Goal: Task Accomplishment & Management: Manage account settings

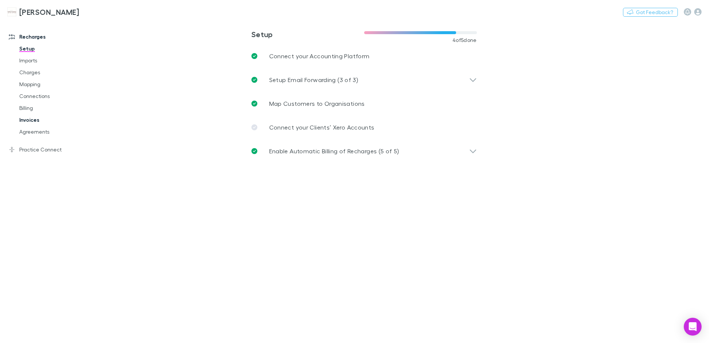
click at [37, 122] on link "Invoices" at bounding box center [56, 120] width 88 height 12
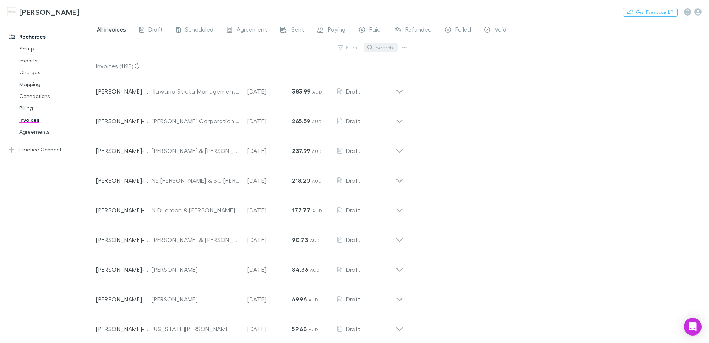
click at [383, 47] on button "Search" at bounding box center [381, 47] width 34 height 9
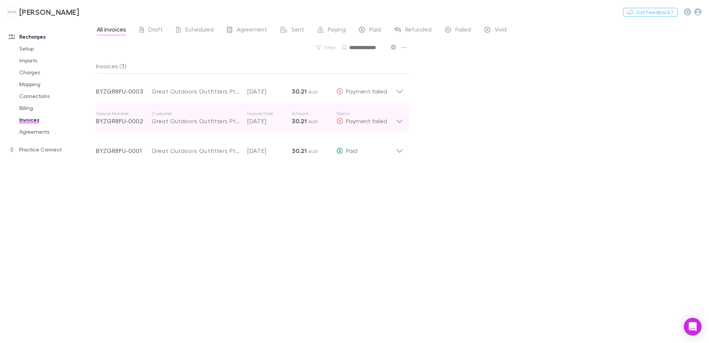
type input "**********"
click at [398, 120] on icon at bounding box center [400, 117] width 8 height 15
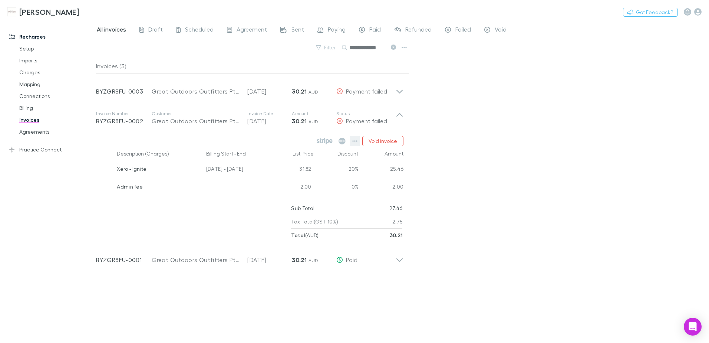
click at [356, 142] on icon "button" at bounding box center [354, 141] width 5 height 6
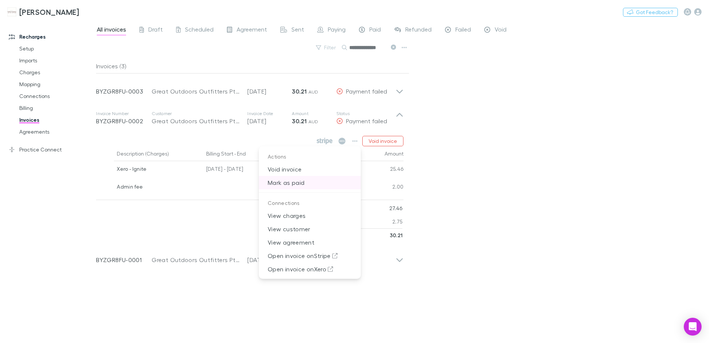
click at [299, 180] on p "Mark as paid" at bounding box center [310, 182] width 102 height 13
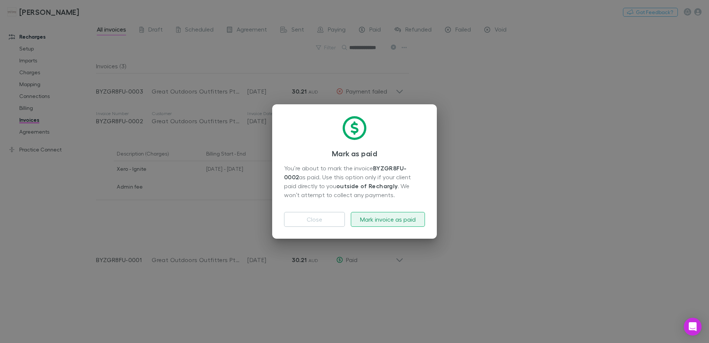
click at [389, 219] on button "Mark invoice as paid" at bounding box center [388, 219] width 74 height 15
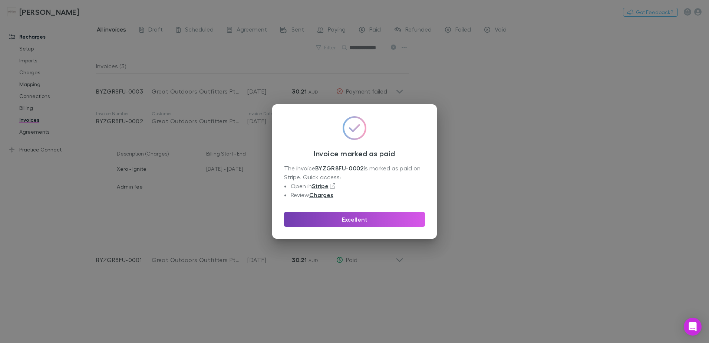
click at [389, 219] on button "Excellent" at bounding box center [354, 219] width 141 height 15
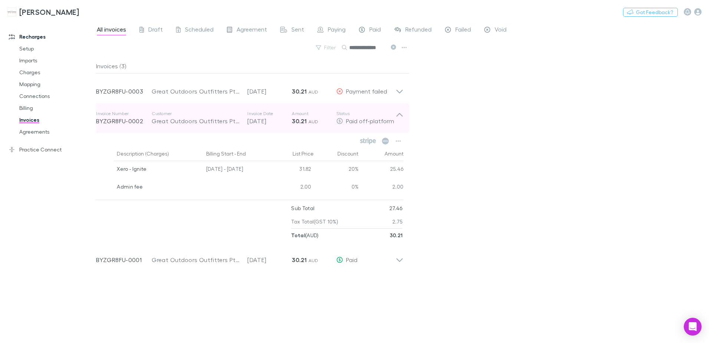
click at [397, 118] on icon at bounding box center [400, 117] width 8 height 15
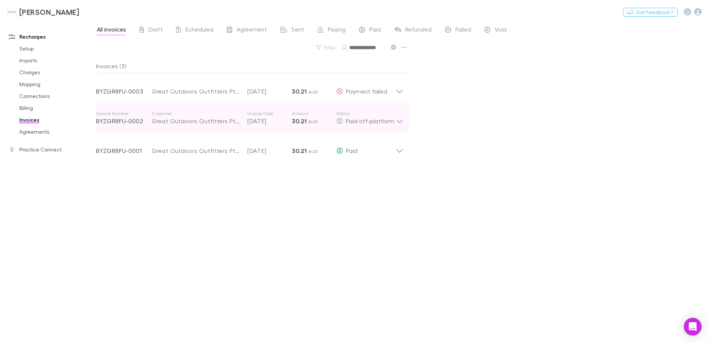
click at [397, 122] on icon at bounding box center [400, 117] width 8 height 15
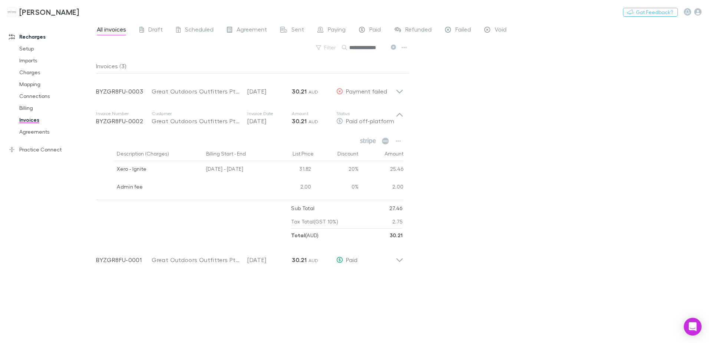
click at [440, 228] on div "**********" at bounding box center [402, 182] width 613 height 322
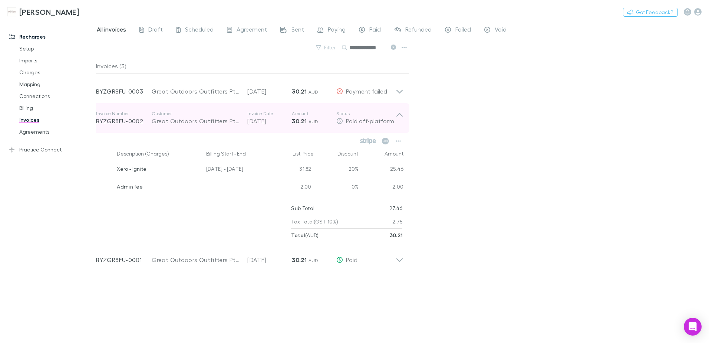
click at [400, 118] on icon at bounding box center [400, 117] width 8 height 15
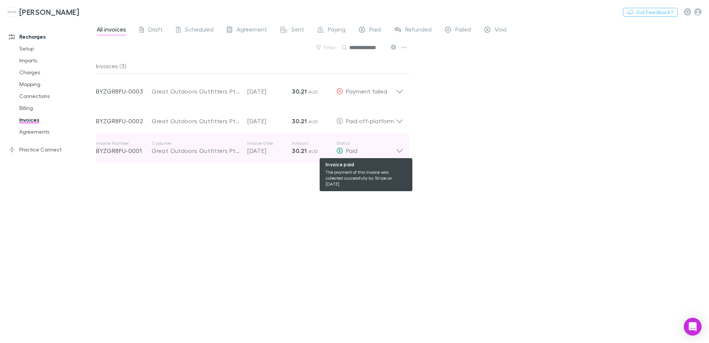
click at [393, 149] on div "Paid" at bounding box center [365, 150] width 59 height 9
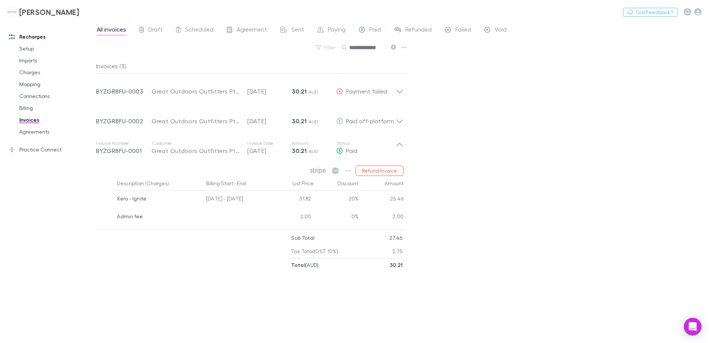
click at [500, 194] on div "**********" at bounding box center [402, 182] width 613 height 322
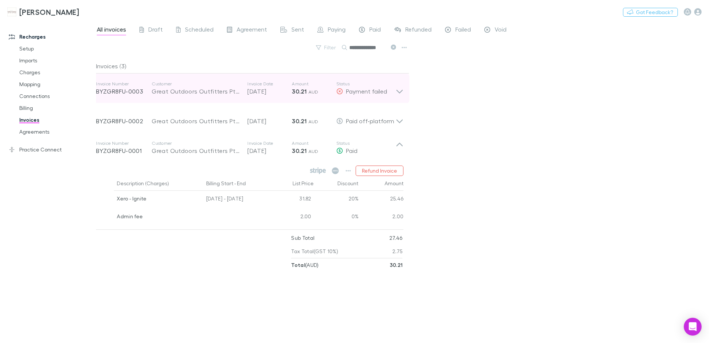
click at [404, 90] on div "Invoice Number BYZGR8FU-0003 Customer Great Outdoors Outfitters Pty Ltd Invoice…" at bounding box center [249, 88] width 319 height 30
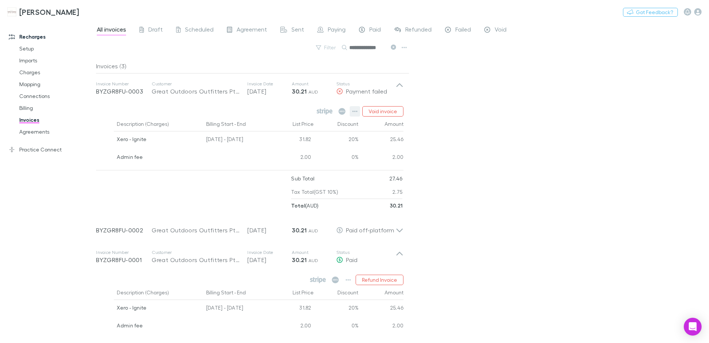
click at [357, 113] on icon "button" at bounding box center [354, 111] width 5 height 6
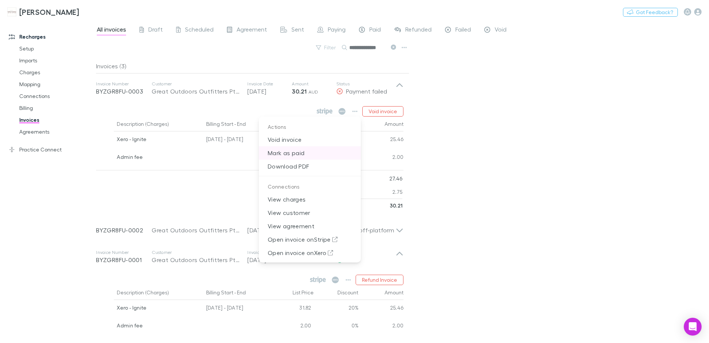
click at [306, 152] on p "Mark as paid" at bounding box center [310, 152] width 102 height 13
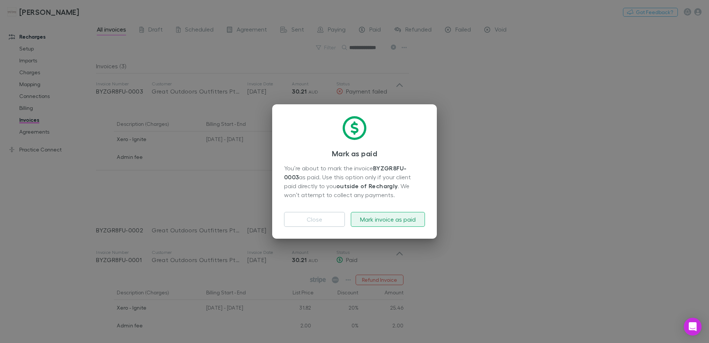
click at [410, 217] on button "Mark invoice as paid" at bounding box center [388, 219] width 74 height 15
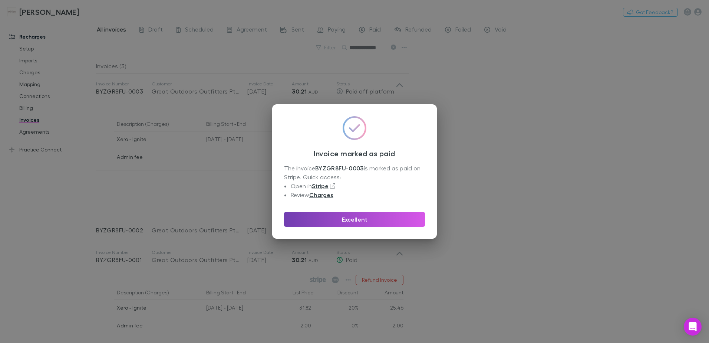
click at [410, 217] on button "Excellent" at bounding box center [354, 219] width 141 height 15
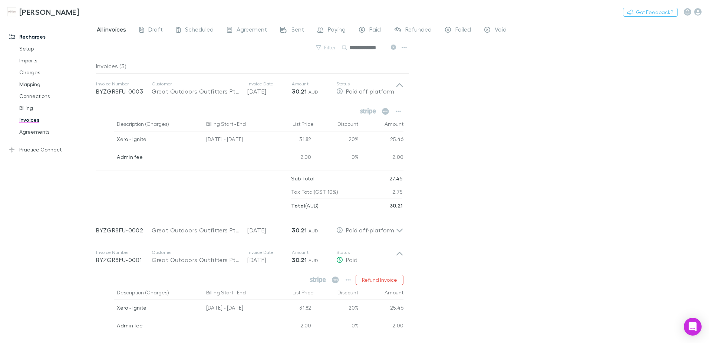
click at [510, 151] on div "**********" at bounding box center [402, 182] width 613 height 322
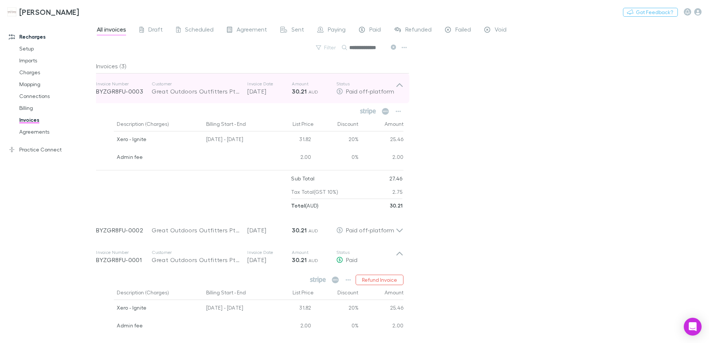
click at [400, 83] on icon at bounding box center [399, 85] width 6 height 4
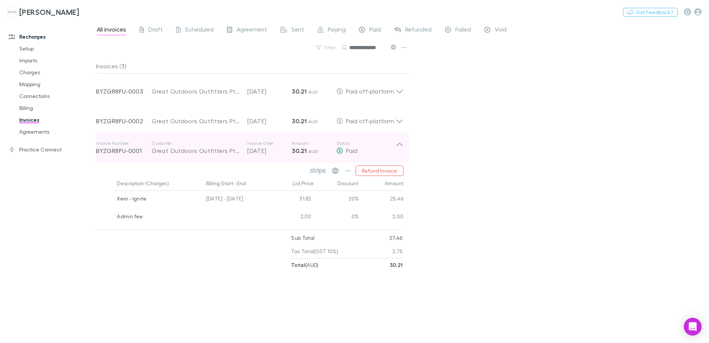
click at [400, 144] on icon at bounding box center [400, 147] width 8 height 15
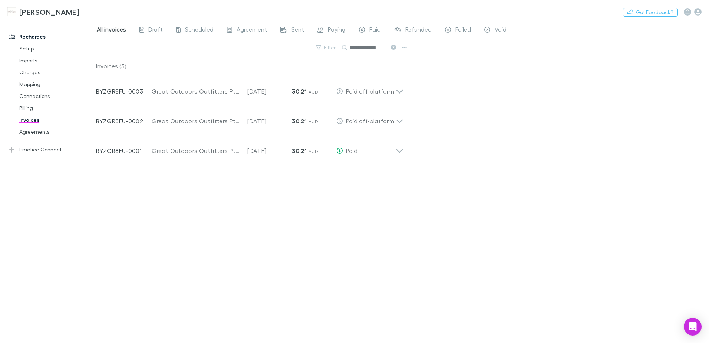
click at [394, 46] on icon at bounding box center [393, 46] width 5 height 5
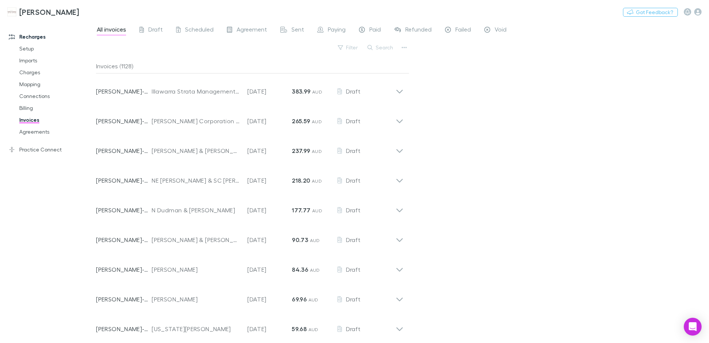
click at [388, 48] on button "Search" at bounding box center [381, 47] width 34 height 9
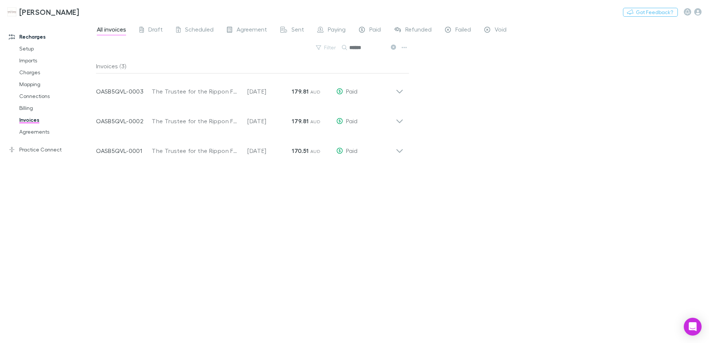
click at [351, 49] on input "******" at bounding box center [367, 47] width 37 height 10
click at [362, 49] on input "******" at bounding box center [367, 47] width 37 height 10
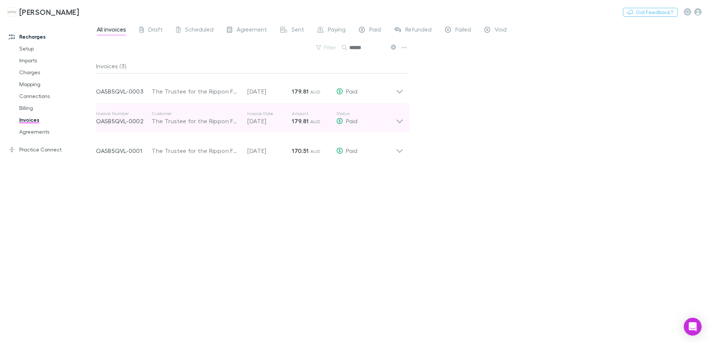
type input "******"
click at [403, 121] on icon at bounding box center [400, 117] width 8 height 15
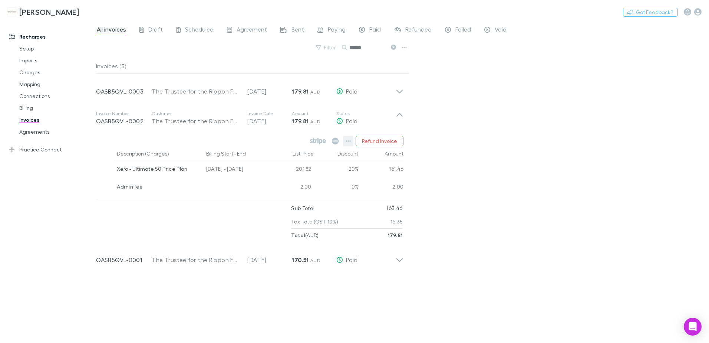
click at [348, 143] on icon "button" at bounding box center [348, 141] width 5 height 6
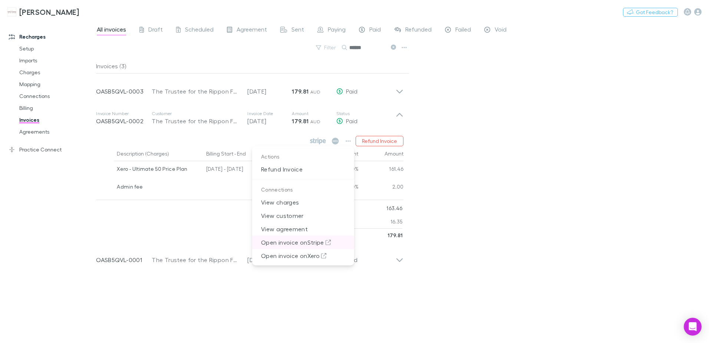
click at [297, 241] on p "Open invoice on Stripe" at bounding box center [303, 241] width 102 height 13
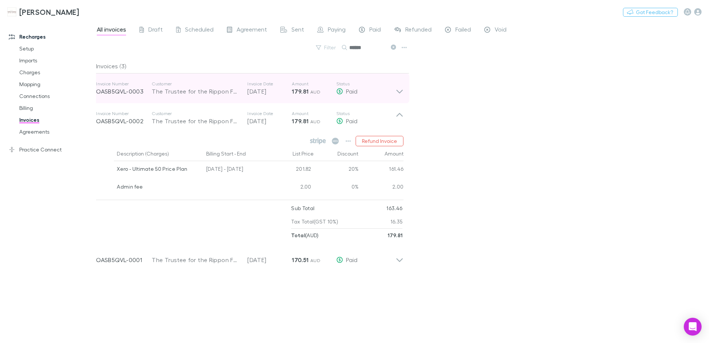
click at [402, 88] on icon at bounding box center [400, 88] width 8 height 15
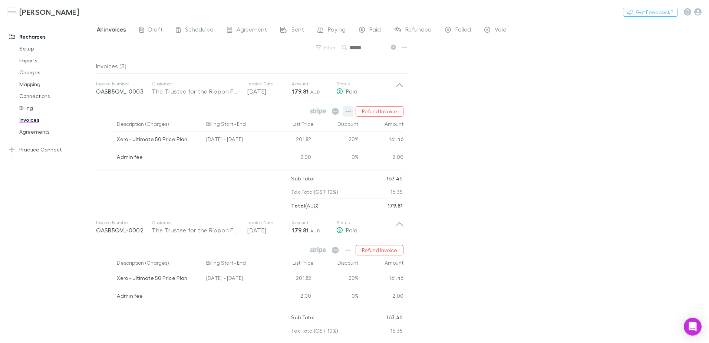
click at [346, 110] on button "button" at bounding box center [348, 111] width 10 height 10
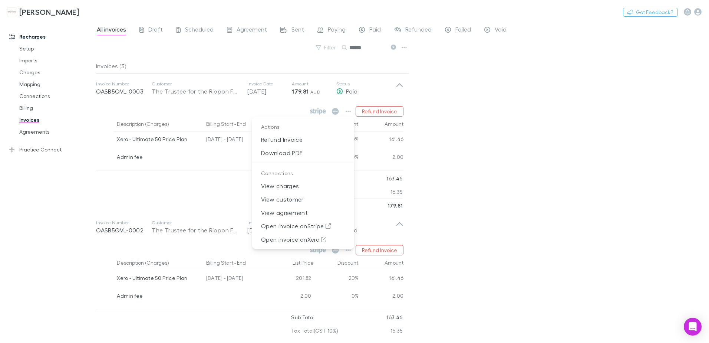
click at [494, 128] on div at bounding box center [354, 171] width 709 height 343
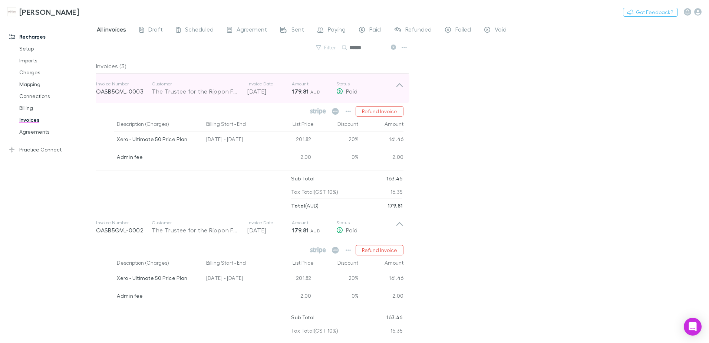
click at [397, 86] on icon at bounding box center [400, 88] width 8 height 15
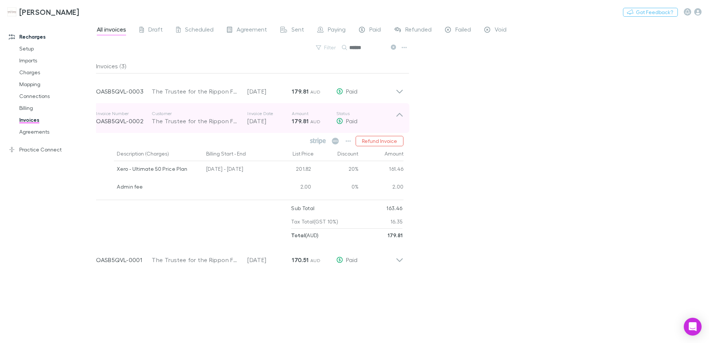
click at [398, 118] on icon at bounding box center [400, 117] width 8 height 15
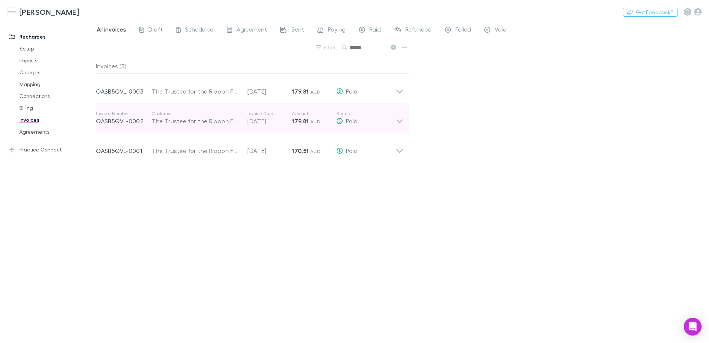
click at [398, 118] on icon at bounding box center [400, 117] width 8 height 15
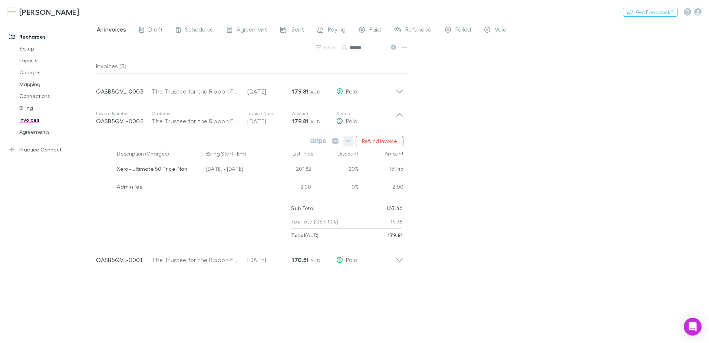
click at [353, 142] on button "button" at bounding box center [348, 141] width 10 height 10
click at [585, 166] on div at bounding box center [354, 171] width 709 height 343
